Goal: Transaction & Acquisition: Purchase product/service

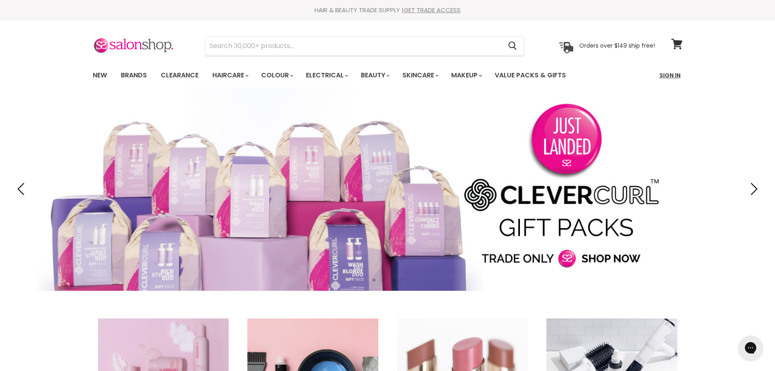
click at [671, 77] on link "Sign In" at bounding box center [670, 75] width 31 height 17
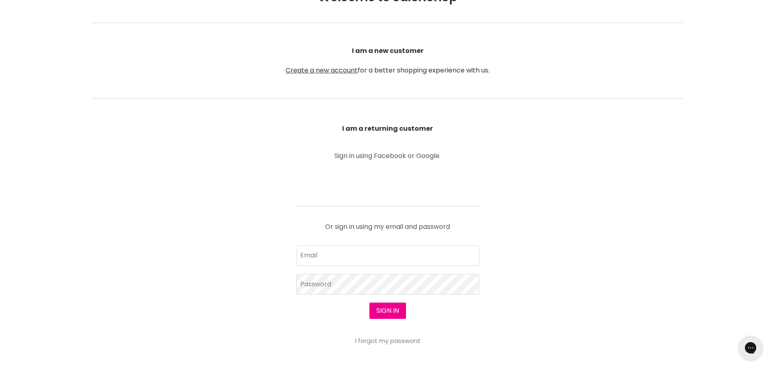
scroll to position [203, 0]
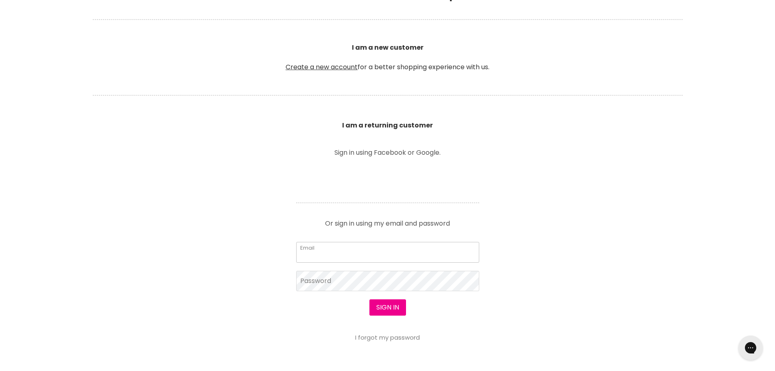
click at [412, 251] on input "Email" at bounding box center [387, 252] width 183 height 20
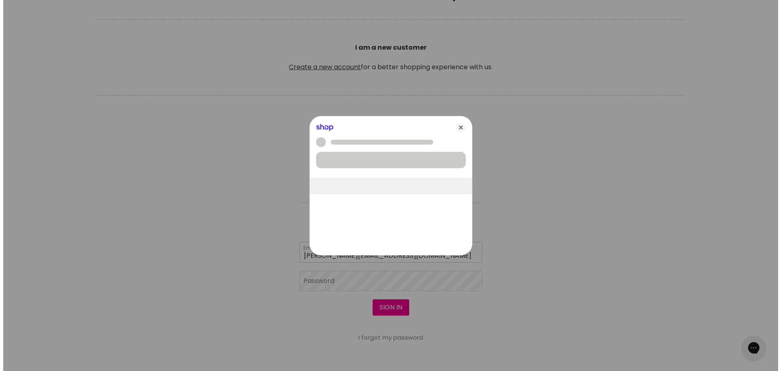
scroll to position [204, 0]
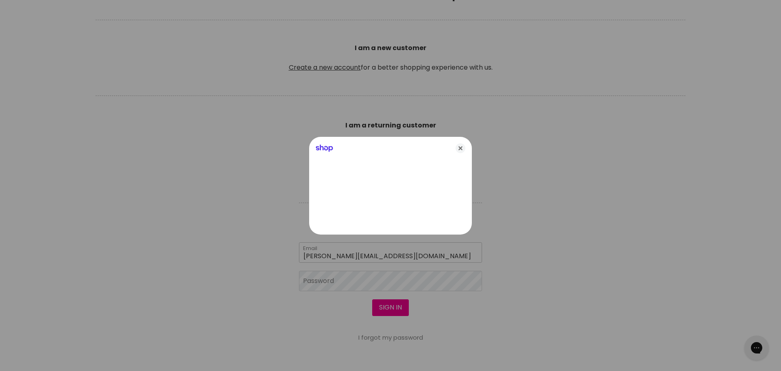
type input "[PERSON_NAME][EMAIL_ADDRESS][DOMAIN_NAME]"
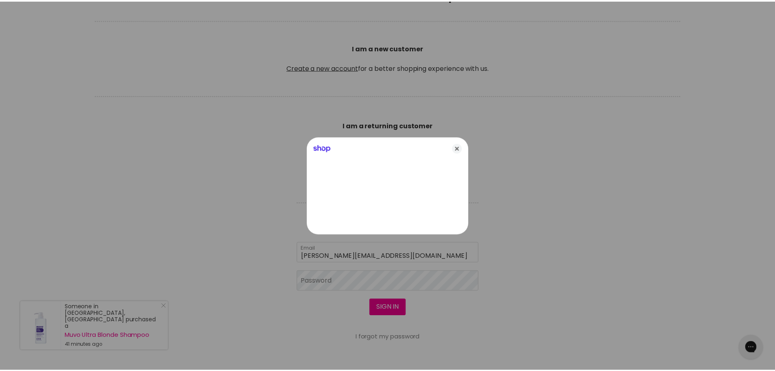
scroll to position [203, 0]
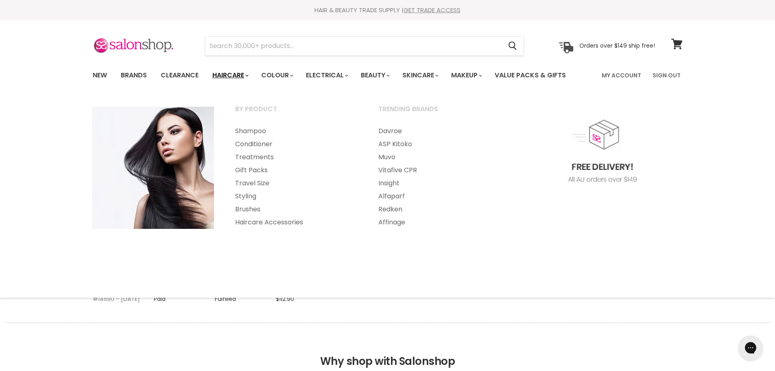
click at [225, 74] on link "Haircare" at bounding box center [229, 75] width 47 height 17
click at [244, 145] on link "Conditioner" at bounding box center [296, 144] width 142 height 13
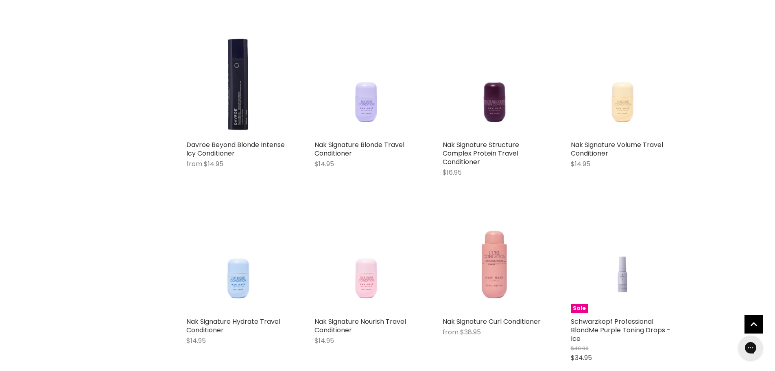
scroll to position [692, 0]
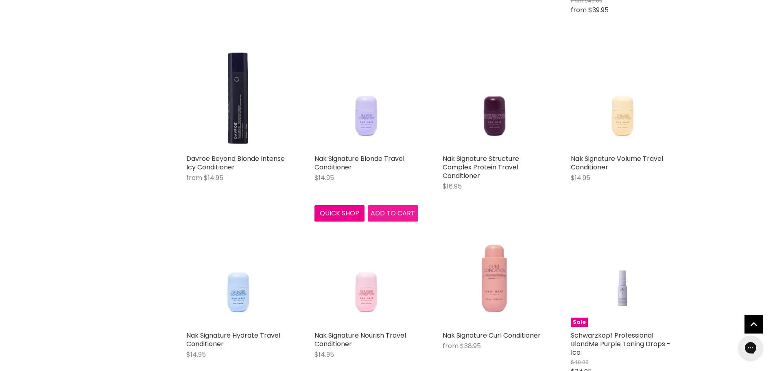
click at [389, 214] on span "Add to cart" at bounding box center [393, 212] width 44 height 9
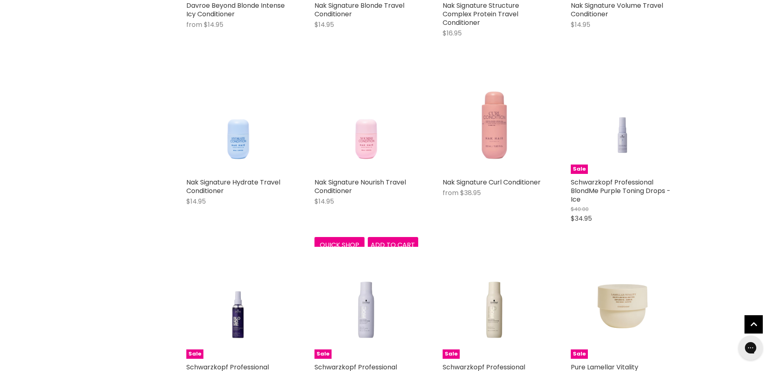
scroll to position [769, 0]
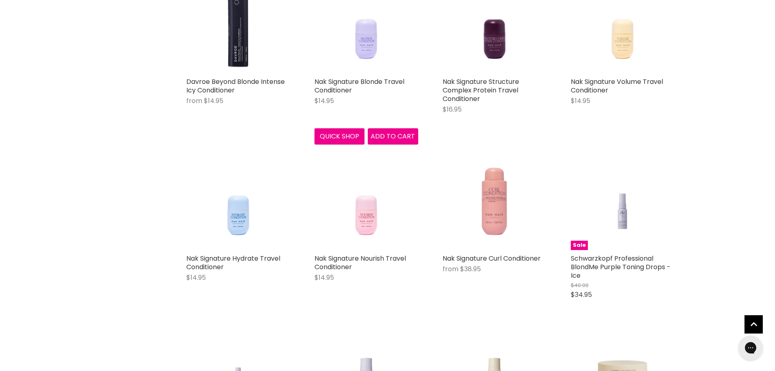
click at [366, 46] on img "Main content" at bounding box center [366, 21] width 83 height 104
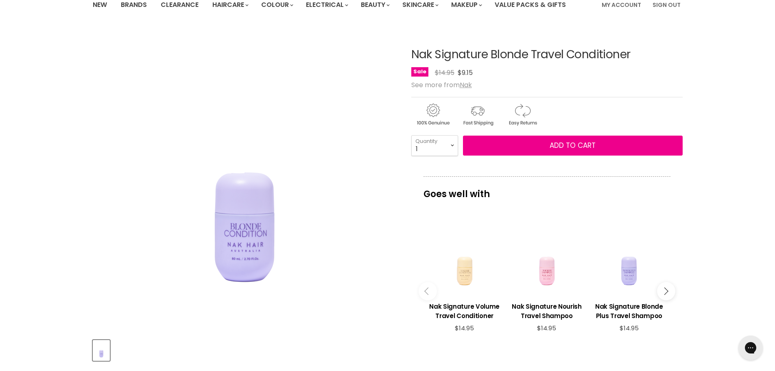
scroll to position [81, 0]
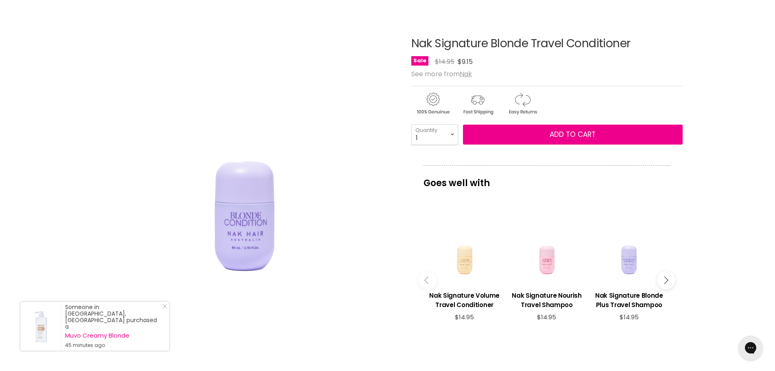
click at [628, 266] on div "Main content" at bounding box center [629, 247] width 74 height 74
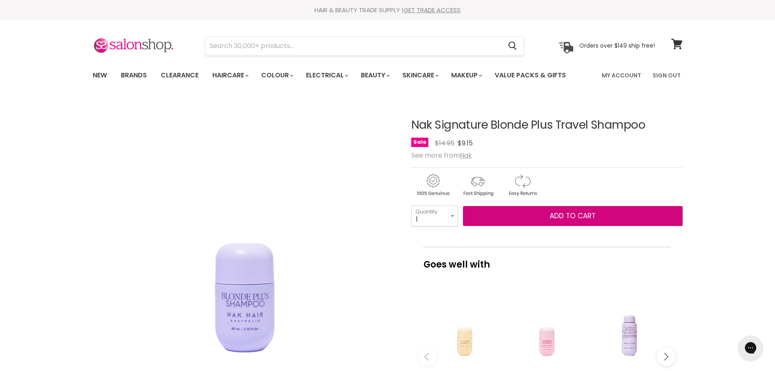
click at [583, 218] on span "Add to cart" at bounding box center [573, 216] width 46 height 10
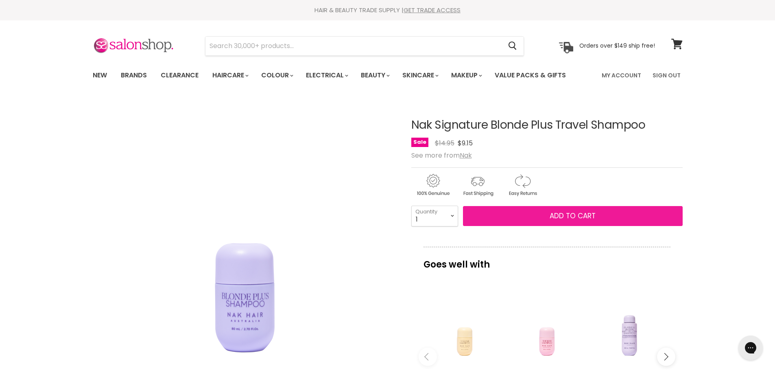
click at [565, 214] on span "Add to cart" at bounding box center [573, 216] width 46 height 10
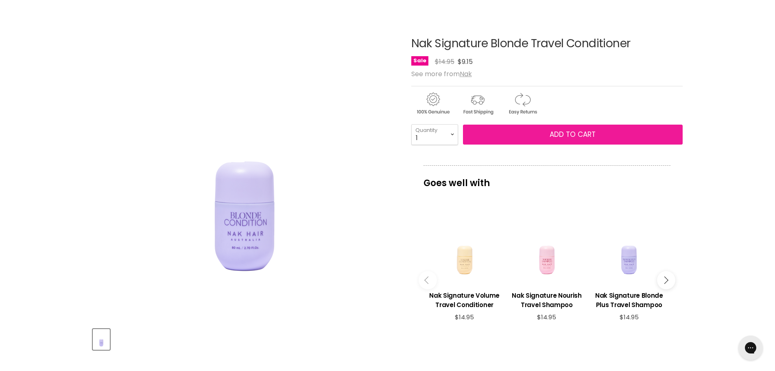
click at [572, 132] on span "Add to cart" at bounding box center [573, 134] width 46 height 10
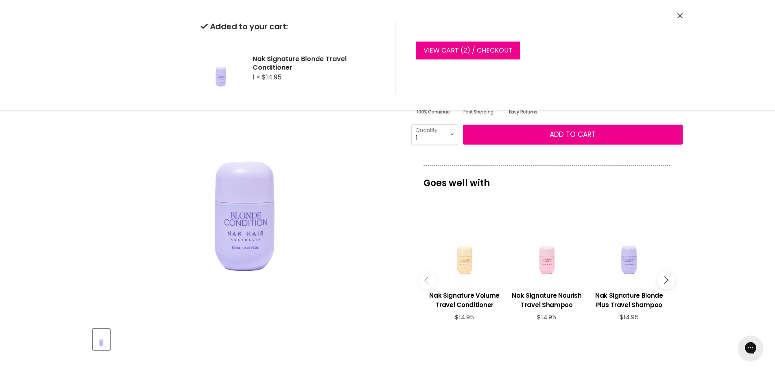
click at [680, 18] on icon "Close" at bounding box center [679, 15] width 5 height 5
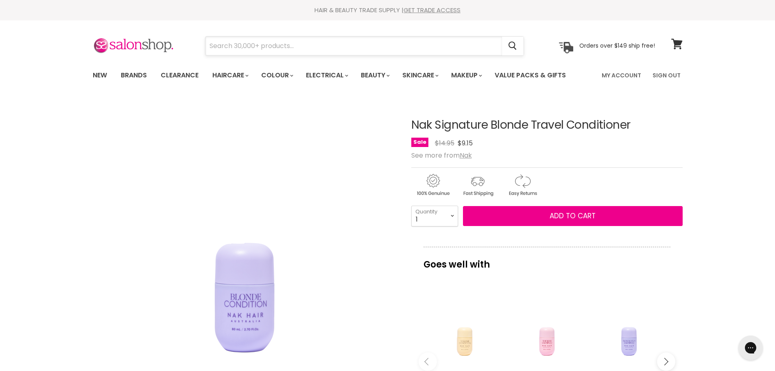
click at [322, 44] on input "Search" at bounding box center [353, 46] width 297 height 19
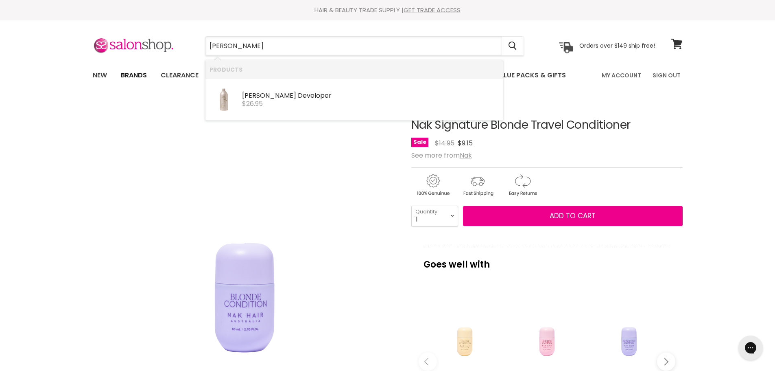
type input "delorenzo"
click at [132, 75] on link "Brands" at bounding box center [134, 75] width 38 height 17
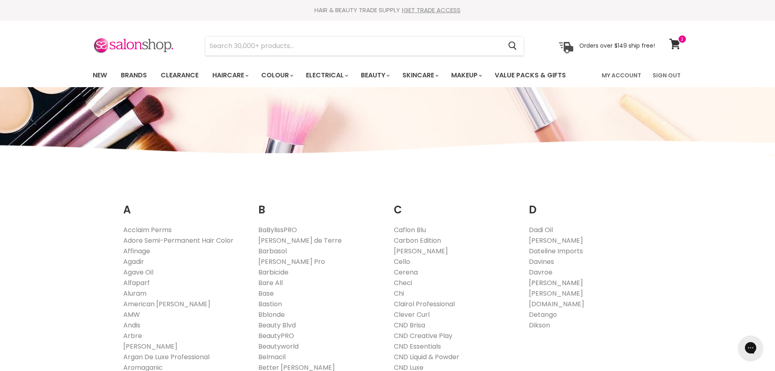
click at [552, 281] on link "[PERSON_NAME]" at bounding box center [556, 282] width 54 height 9
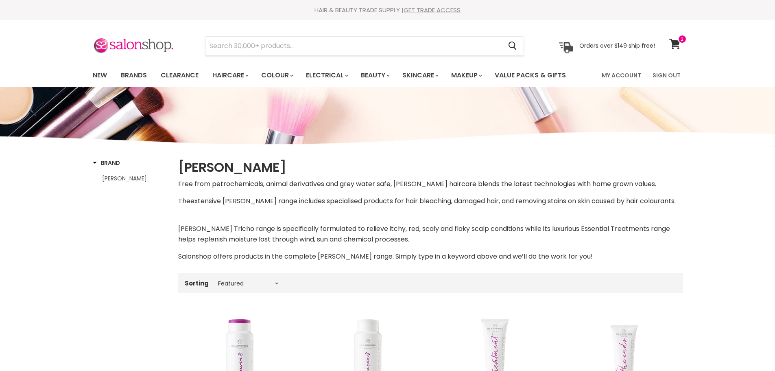
select select "manual"
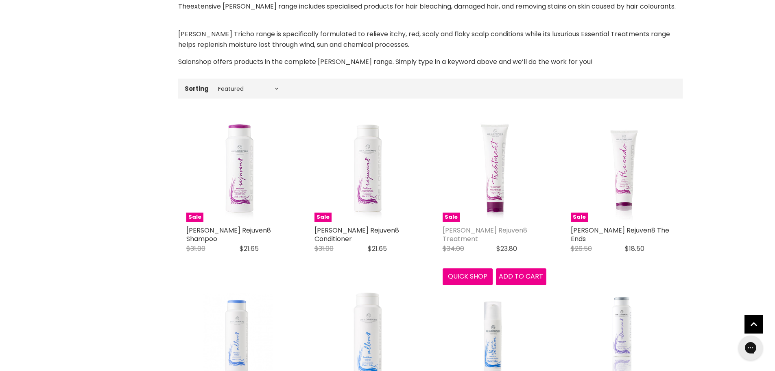
scroll to position [203, 0]
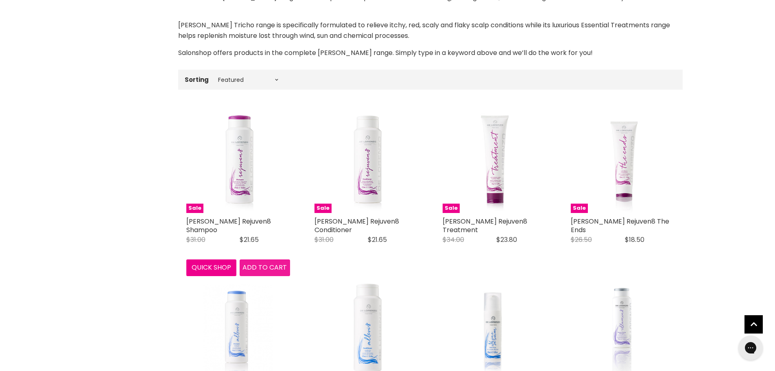
click at [265, 267] on span "Add to cart" at bounding box center [264, 266] width 44 height 9
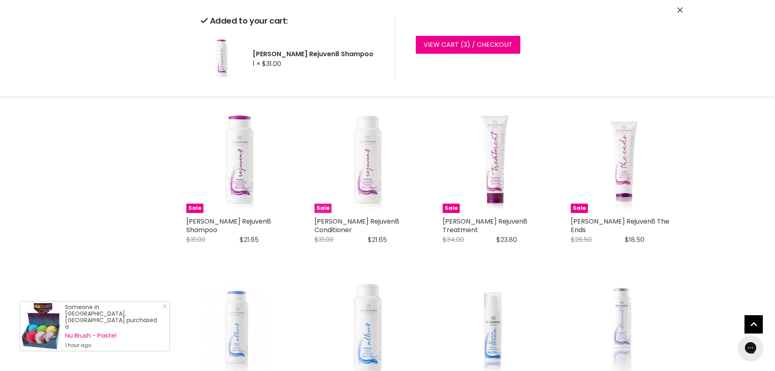
click at [370, 175] on img "Main content" at bounding box center [366, 161] width 98 height 104
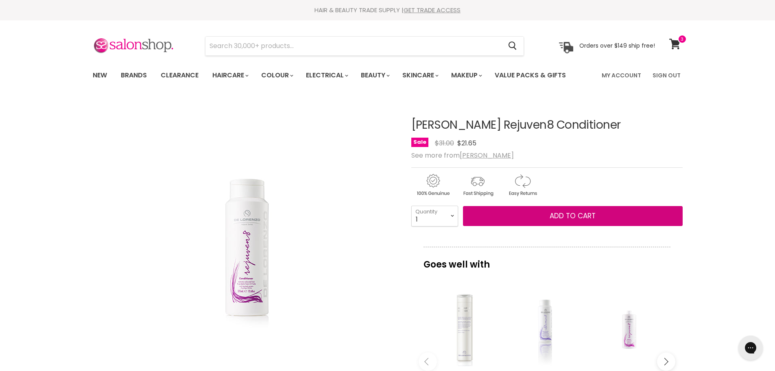
click at [573, 215] on span "Add to cart" at bounding box center [573, 216] width 46 height 10
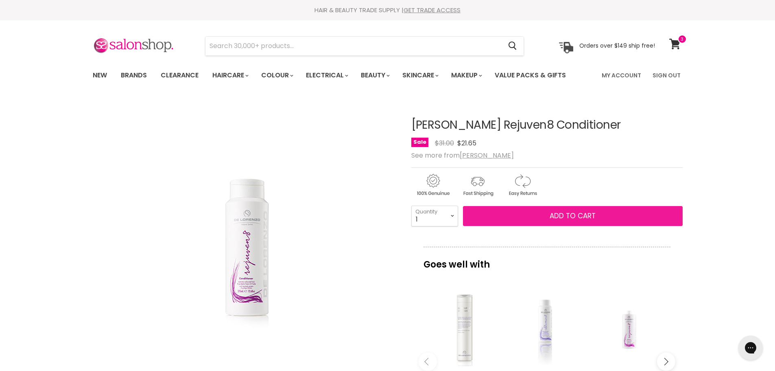
drag, startPoint x: 0, startPoint y: 0, endPoint x: 573, endPoint y: 215, distance: 612.2
click at [573, 215] on span "Add to cart" at bounding box center [573, 216] width 46 height 10
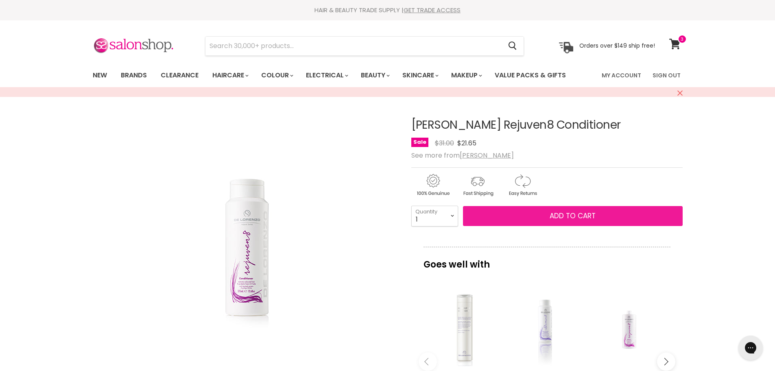
click at [559, 217] on span "Add to cart" at bounding box center [573, 216] width 46 height 10
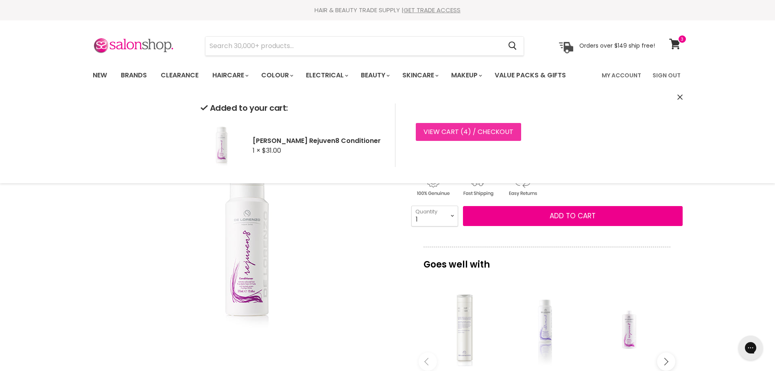
click at [478, 133] on link "View cart ( 4 ) / Checkout" at bounding box center [468, 132] width 105 height 18
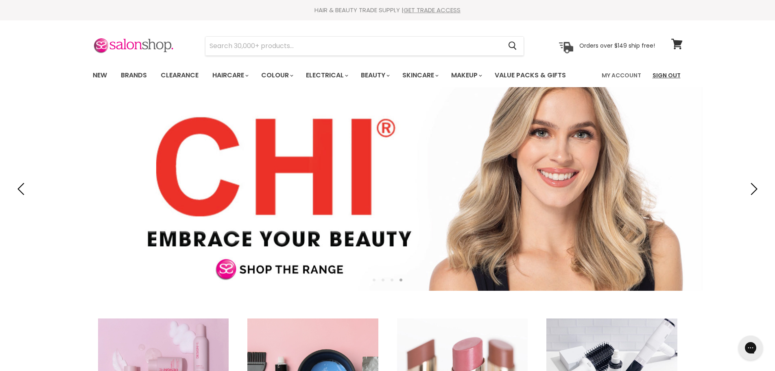
click at [670, 75] on link "Sign Out" at bounding box center [667, 75] width 38 height 17
